Goal: Transaction & Acquisition: Purchase product/service

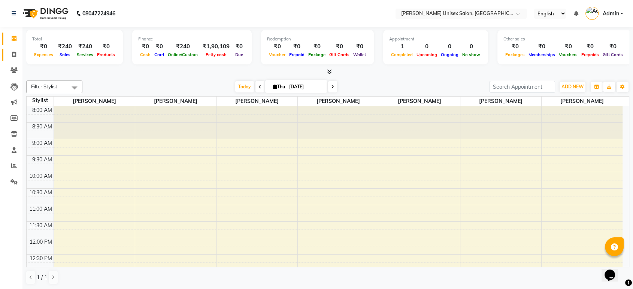
click at [13, 55] on icon at bounding box center [14, 55] width 4 height 6
select select "7372"
select select "service"
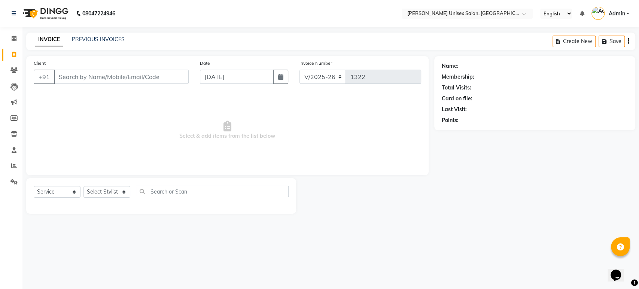
click at [64, 77] on input "Client" at bounding box center [121, 77] width 135 height 14
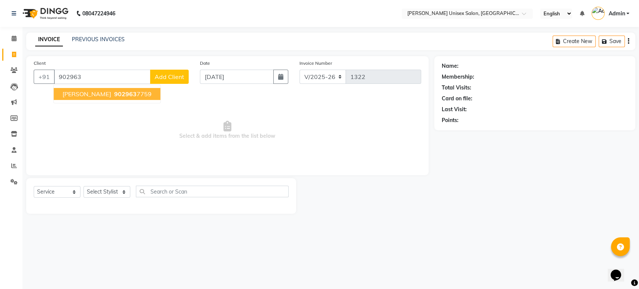
click at [80, 89] on button "[PERSON_NAME] 902963 7759" at bounding box center [107, 94] width 107 height 12
type input "9029637759"
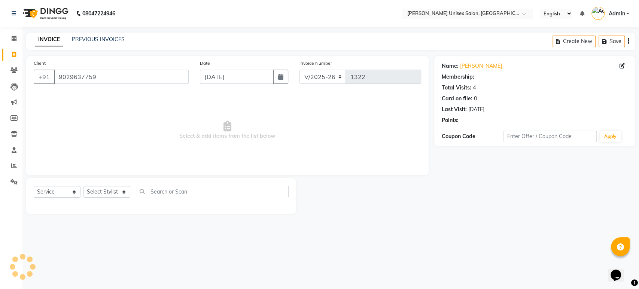
select select "1: Object"
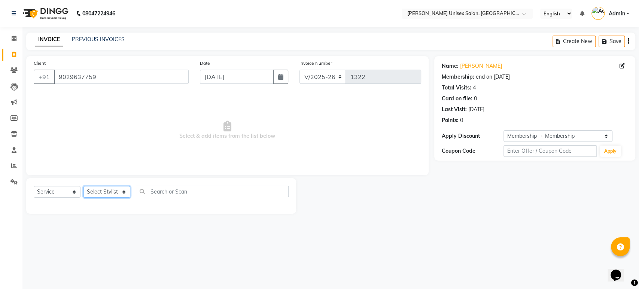
click at [105, 193] on select "Select Stylist [PERSON_NAME] [PERSON_NAME] [PERSON_NAME] Pooja [PERSON_NAME] AH…" at bounding box center [106, 192] width 47 height 12
select select "64437"
click at [83, 186] on select "Select Stylist [PERSON_NAME] [PERSON_NAME] [PERSON_NAME] Pooja [PERSON_NAME] AH…" at bounding box center [106, 192] width 47 height 12
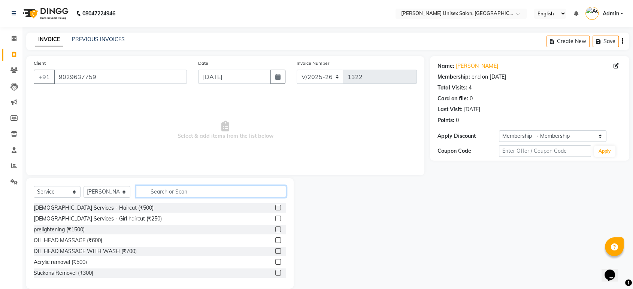
click at [153, 191] on input "text" at bounding box center [211, 192] width 150 height 12
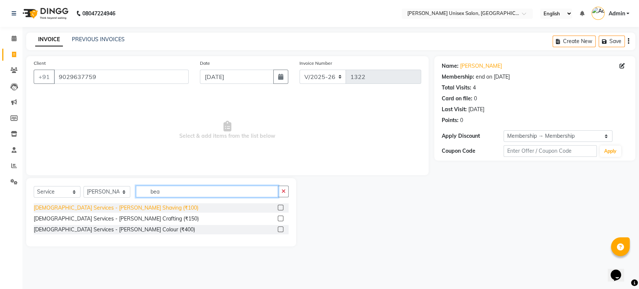
type input "bea"
click at [107, 206] on div "[DEMOGRAPHIC_DATA] Services - [PERSON_NAME] Shaving (₹100)" at bounding box center [116, 208] width 165 height 8
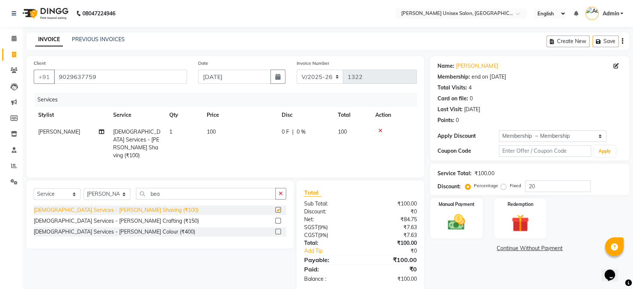
checkbox input "false"
click at [455, 222] on img at bounding box center [455, 222] width 29 height 21
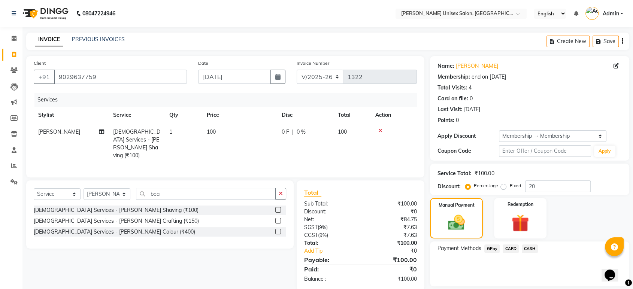
click at [490, 250] on span "GPay" at bounding box center [491, 248] width 15 height 9
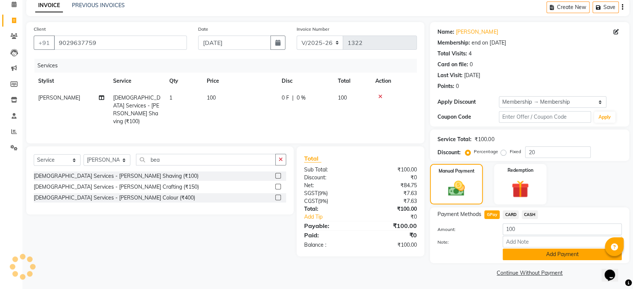
click at [566, 254] on button "Add Payment" at bounding box center [561, 255] width 119 height 12
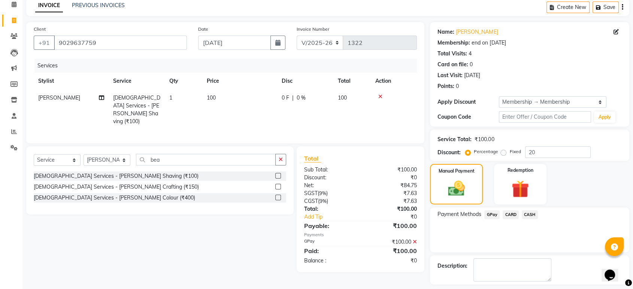
scroll to position [66, 0]
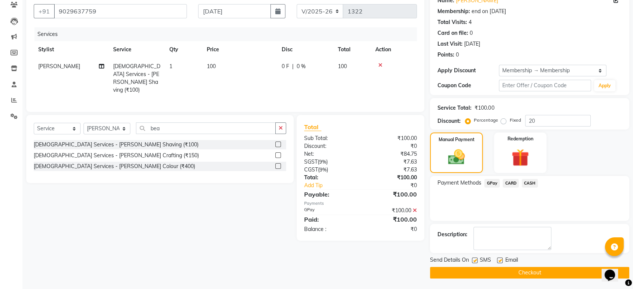
click at [539, 271] on button "Checkout" at bounding box center [529, 273] width 199 height 12
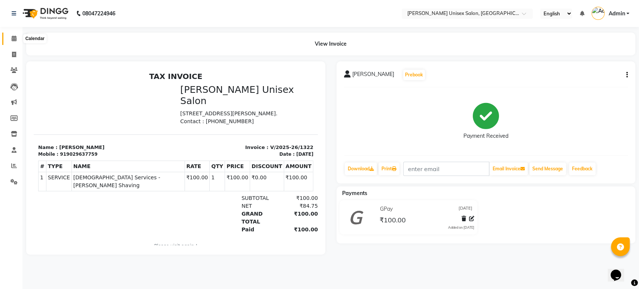
click at [11, 38] on span at bounding box center [13, 38] width 13 height 9
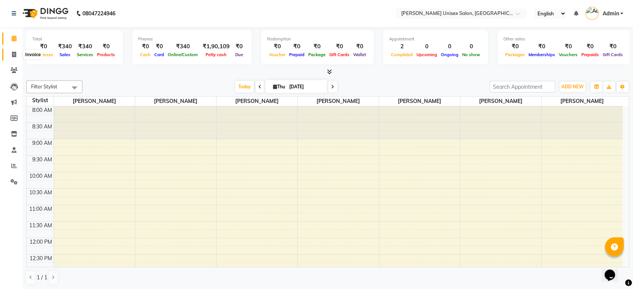
click at [14, 55] on icon at bounding box center [14, 55] width 4 height 6
select select "service"
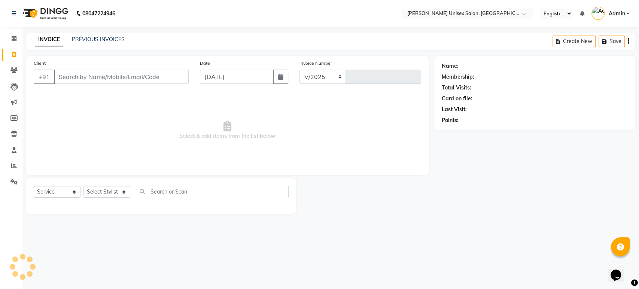
select select "7372"
type input "1323"
click at [98, 188] on select "Select Stylist [PERSON_NAME] [PERSON_NAME] [PERSON_NAME] Pooja [PERSON_NAME] AH…" at bounding box center [106, 192] width 47 height 12
select select "64432"
click at [83, 186] on select "Select Stylist [PERSON_NAME] [PERSON_NAME] [PERSON_NAME] Pooja [PERSON_NAME] AH…" at bounding box center [106, 192] width 47 height 12
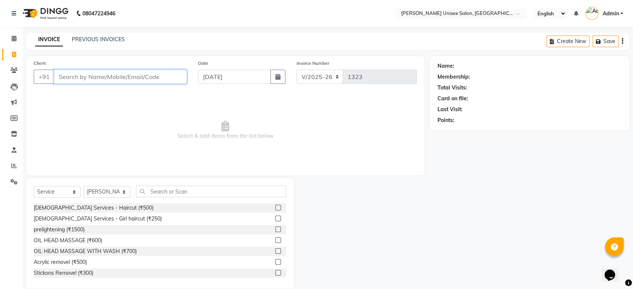
click at [60, 73] on input "Client" at bounding box center [120, 77] width 133 height 14
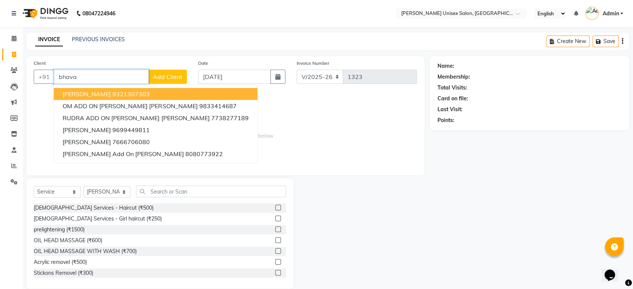
click at [95, 95] on span "[PERSON_NAME]" at bounding box center [87, 93] width 48 height 7
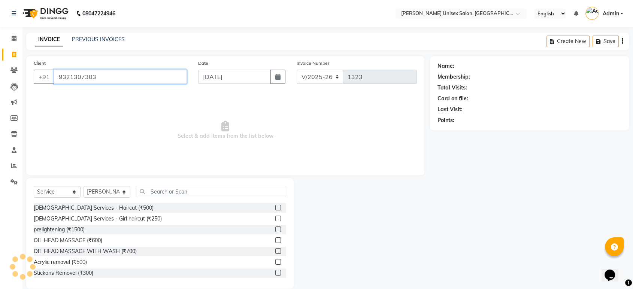
type input "9321307303"
select select "1: Object"
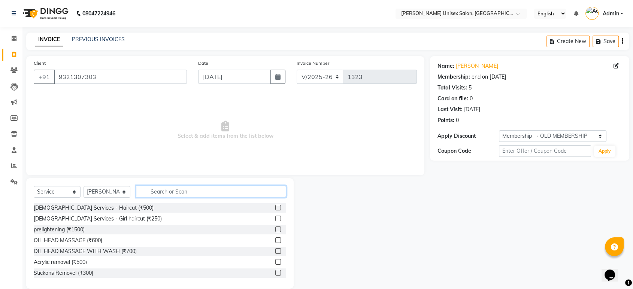
click at [153, 194] on input "text" at bounding box center [211, 192] width 150 height 12
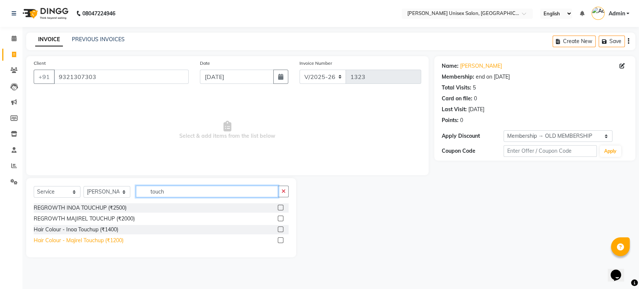
type input "touch"
click at [84, 241] on div "Hair Colour - Majirel Touchup (₹1200)" at bounding box center [79, 241] width 90 height 8
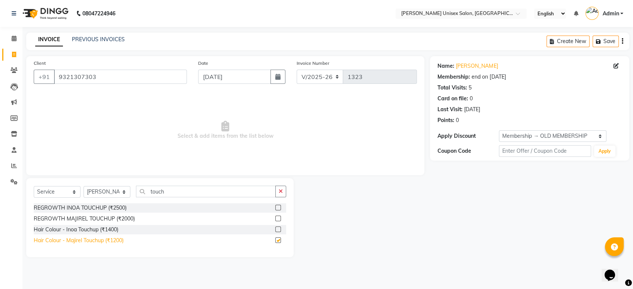
checkbox input "false"
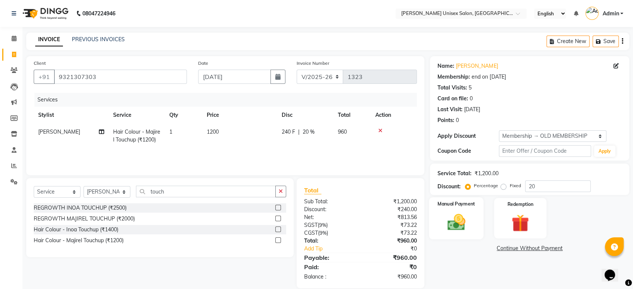
click at [457, 225] on img at bounding box center [455, 222] width 29 height 21
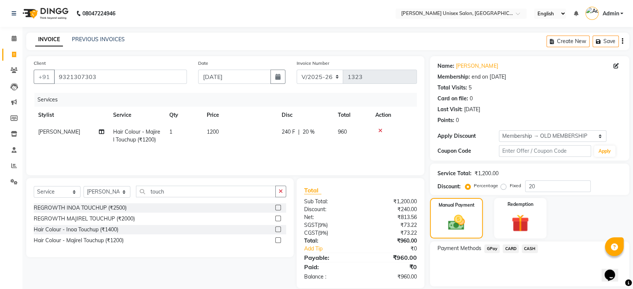
click at [489, 249] on span "GPay" at bounding box center [491, 248] width 15 height 9
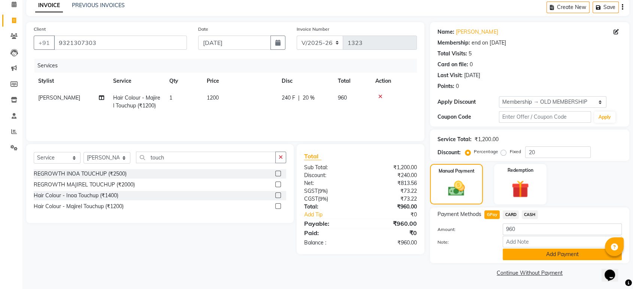
click at [560, 252] on button "Add Payment" at bounding box center [561, 255] width 119 height 12
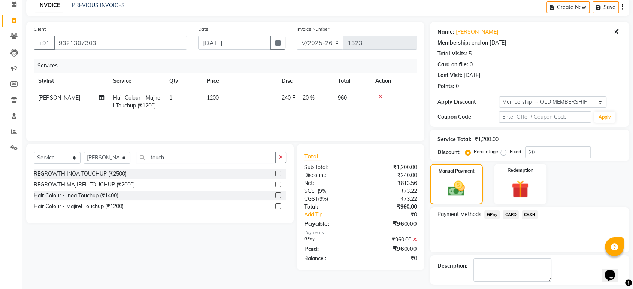
scroll to position [66, 0]
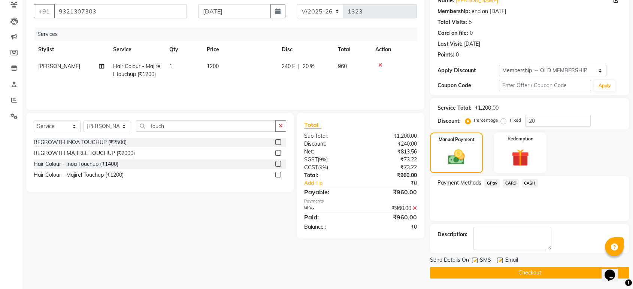
click at [543, 273] on button "Checkout" at bounding box center [529, 273] width 199 height 12
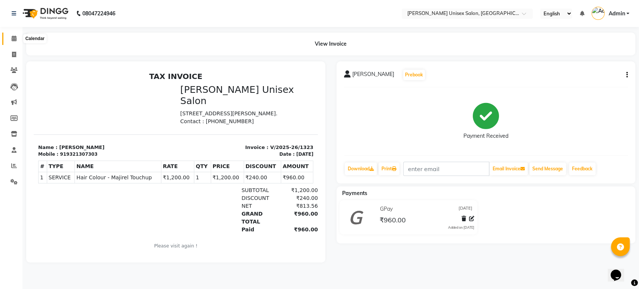
click at [14, 41] on icon at bounding box center [14, 39] width 5 height 6
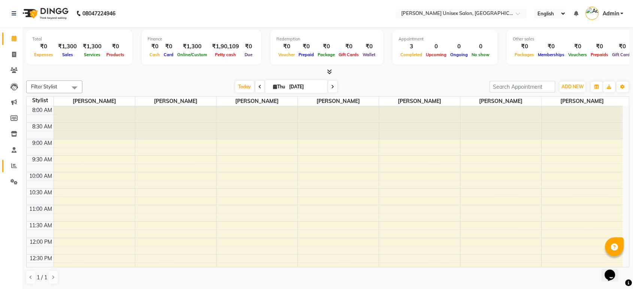
click at [14, 168] on icon at bounding box center [14, 166] width 6 height 6
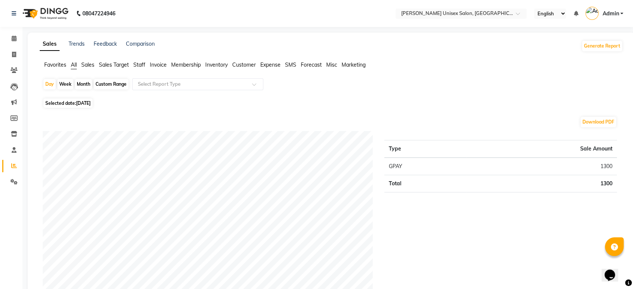
click at [86, 85] on div "Month" at bounding box center [83, 84] width 17 height 10
select select "9"
select select "2025"
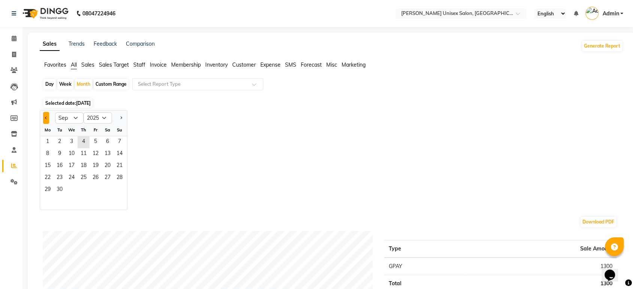
click at [47, 119] on button "Previous month" at bounding box center [46, 118] width 6 height 12
select select "8"
